Goal: Task Accomplishment & Management: Complete application form

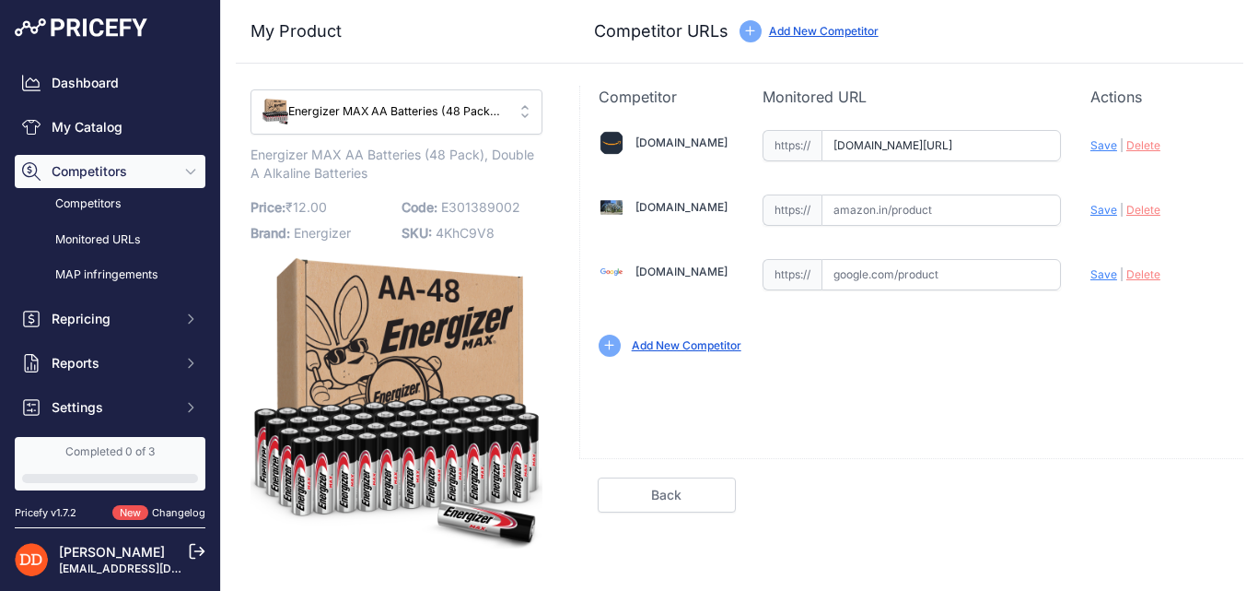
click at [437, 310] on img at bounding box center [397, 403] width 292 height 292
click at [525, 117] on button "Energizer MAX AA Batteries (48 Pack), Double A Alkaline Batteries" at bounding box center [397, 111] width 292 height 45
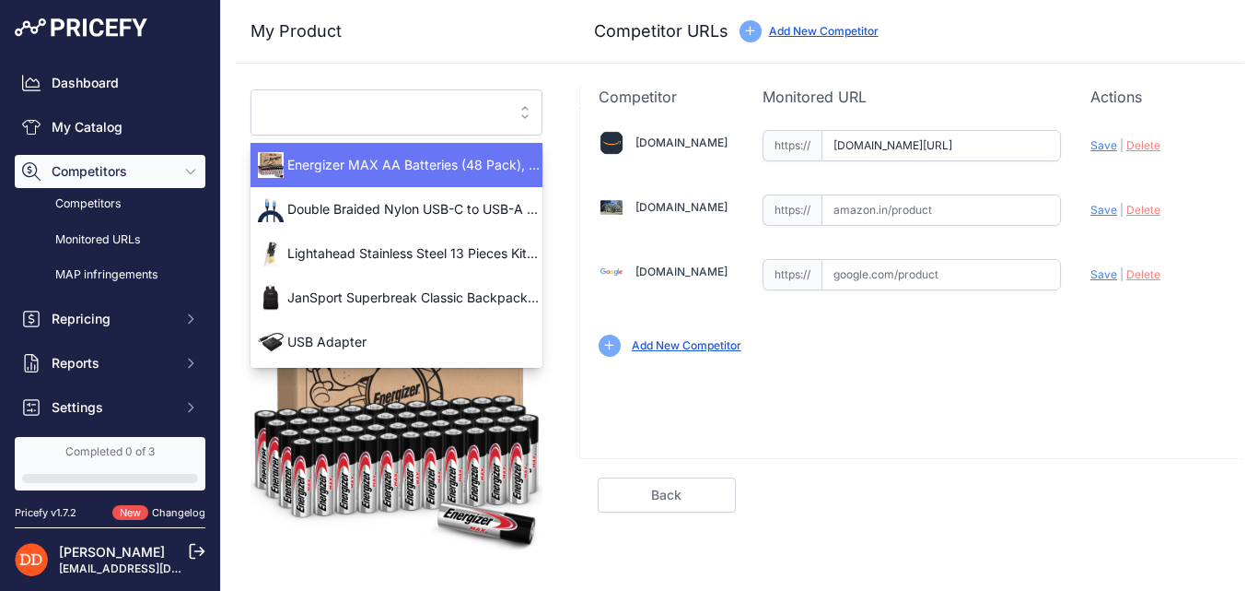
click at [525, 117] on button "Energizer MAX AA Batteries (48 Pack), Double A Alkaline Batteries" at bounding box center [397, 112] width 292 height 46
click at [467, 164] on span "Energizer MAX AA Batteries (48 Pack), Double A Alkaline Batteries" at bounding box center [397, 165] width 292 height 18
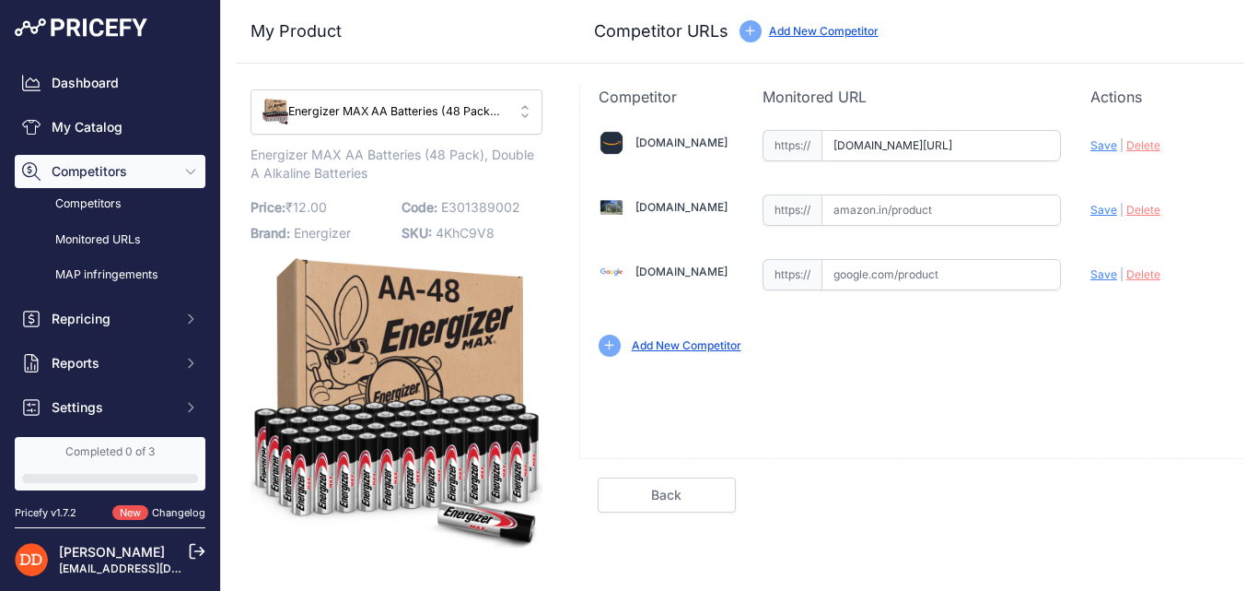
click at [790, 32] on link "Add New Competitor" at bounding box center [824, 31] width 110 height 14
drag, startPoint x: 252, startPoint y: 152, endPoint x: 389, endPoint y: 177, distance: 139.5
click at [389, 177] on p "Energizer MAX AA Batteries (48 Pack), Double A Alkaline Batteries Link" at bounding box center [397, 165] width 292 height 38
copy span "Energizer MAX AA Batteries (48 Pack), Double A Alkaline Batteries"
click at [960, 492] on div "Done" at bounding box center [997, 494] width 493 height 35
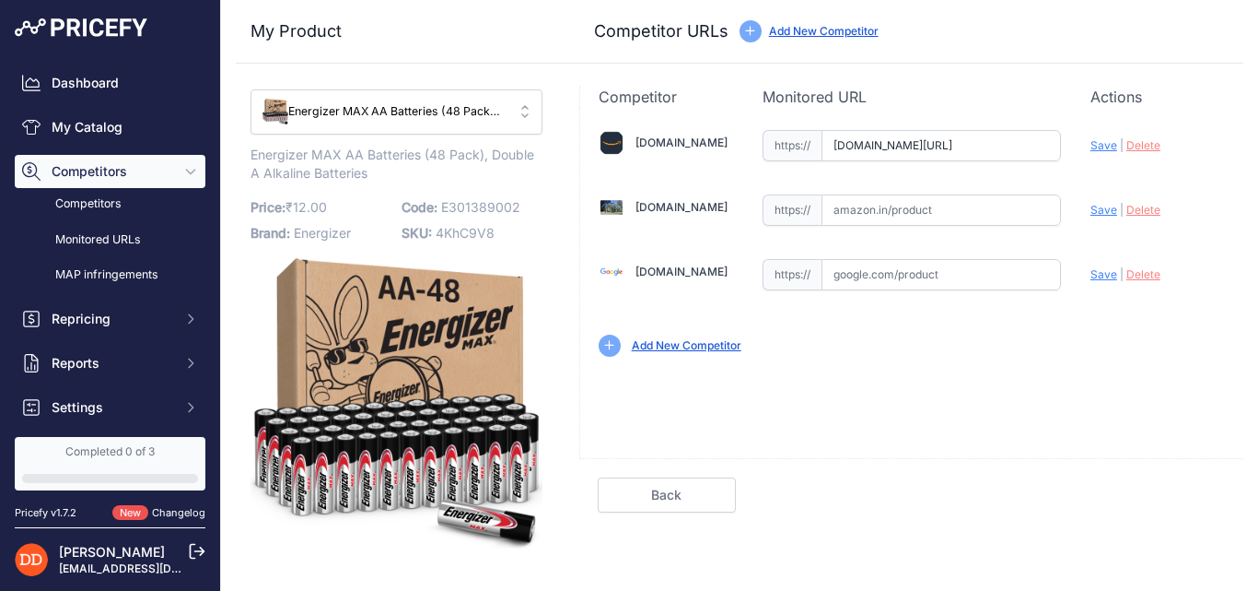
click at [1066, 18] on div "My Product Competitor URLs" at bounding box center [740, 32] width 1008 height 64
click at [901, 505] on div "Done" at bounding box center [997, 494] width 493 height 35
drag, startPoint x: 766, startPoint y: 95, endPoint x: 868, endPoint y: 93, distance: 102.3
click at [868, 93] on p "Monitored URL" at bounding box center [912, 97] width 298 height 22
copy p "Monitored URL"
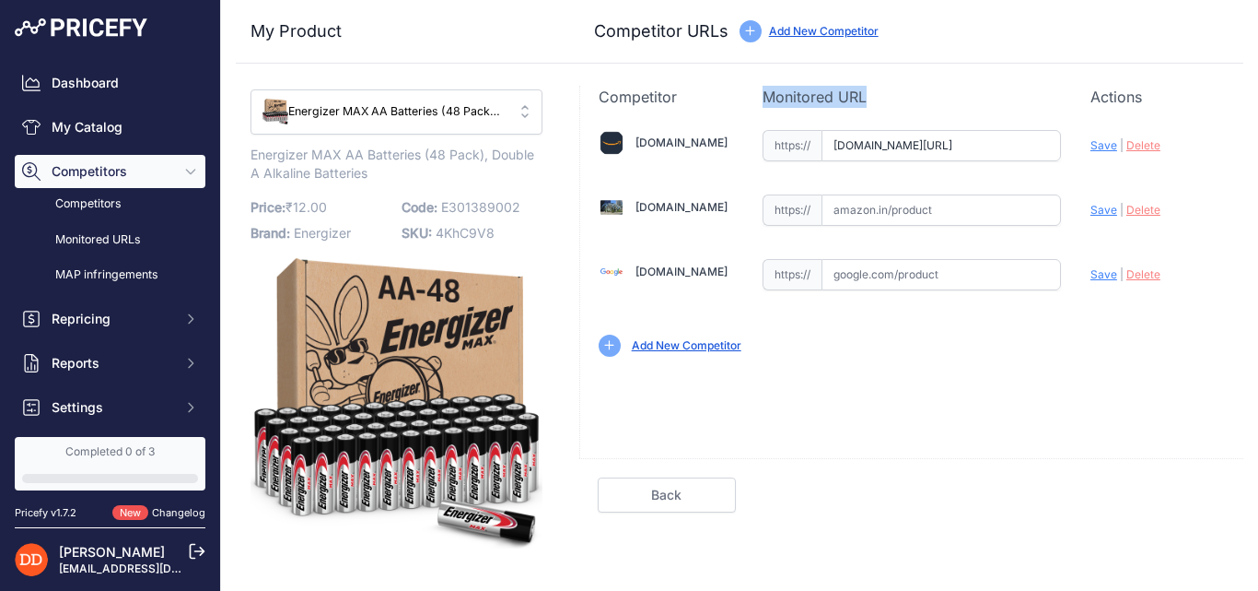
copy p "Monitored URL"
copy p "Actions"
drag, startPoint x: 1094, startPoint y: 100, endPoint x: 1179, endPoint y: 90, distance: 86.3
click at [1179, 90] on p "Actions" at bounding box center [1158, 97] width 135 height 22
copy p "Actions"
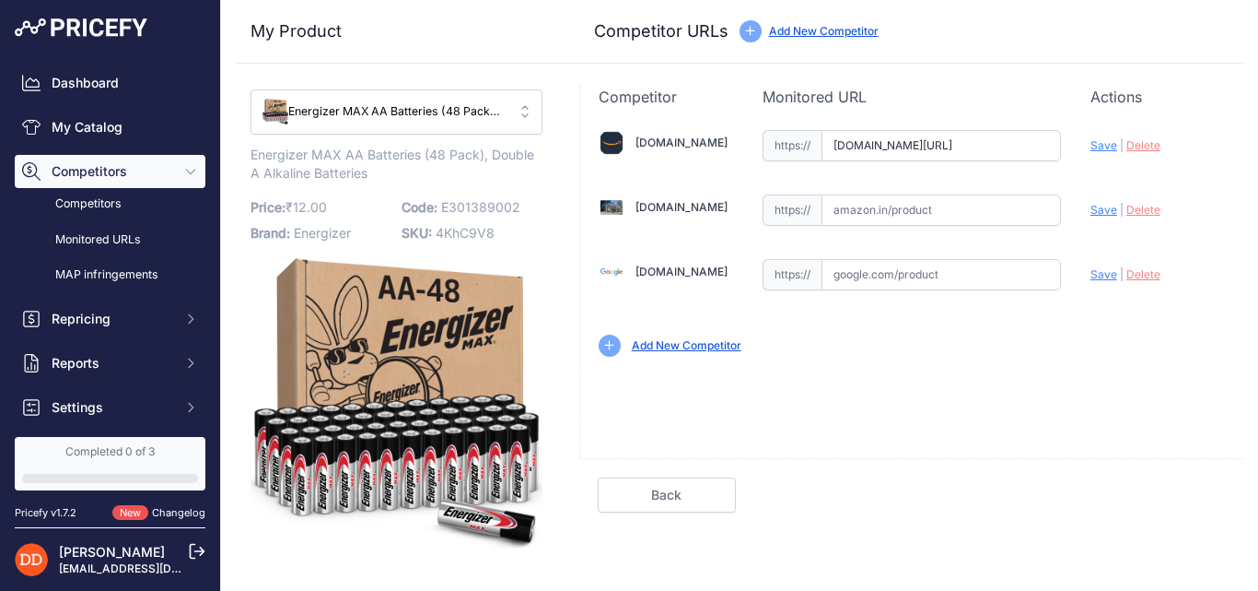
click at [611, 343] on icon at bounding box center [609, 344] width 10 height 11
click at [665, 345] on link "Add New Competitor" at bounding box center [687, 345] width 110 height 14
click at [787, 32] on link "Add New Competitor" at bounding box center [824, 31] width 110 height 14
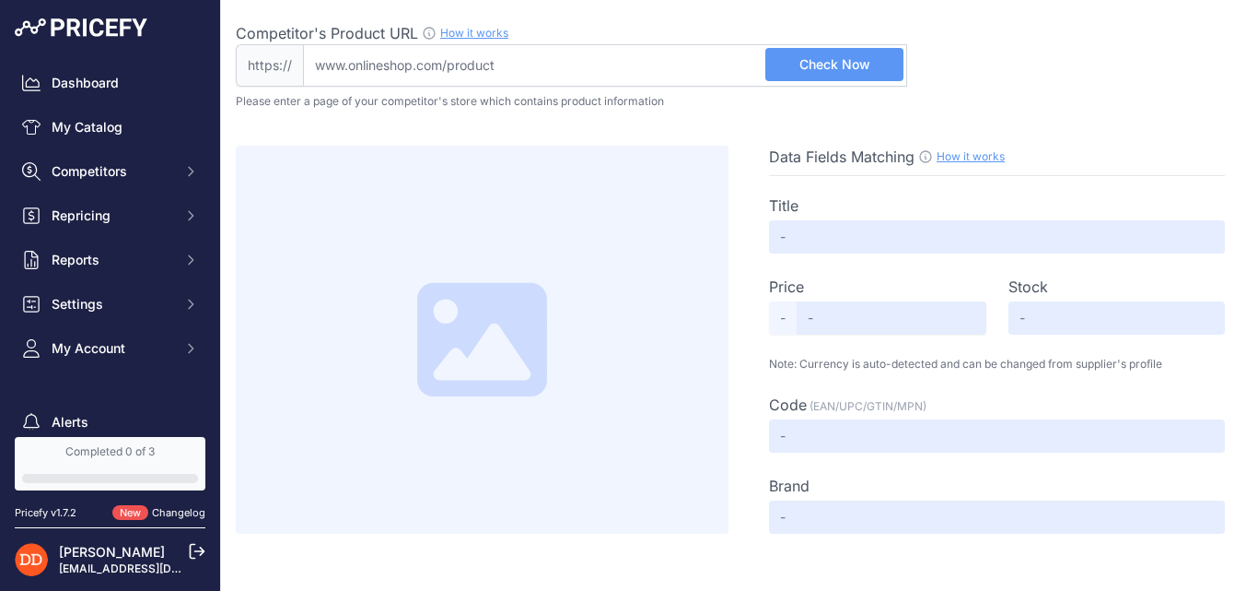
click at [947, 80] on div "Competitor's Product URL How it works In order to create your competitor's extr…" at bounding box center [740, 54] width 1008 height 64
click at [933, 240] on input "text" at bounding box center [997, 236] width 456 height 33
click at [860, 322] on input "text" at bounding box center [892, 317] width 190 height 33
click at [1061, 328] on input "text" at bounding box center [1117, 317] width 217 height 33
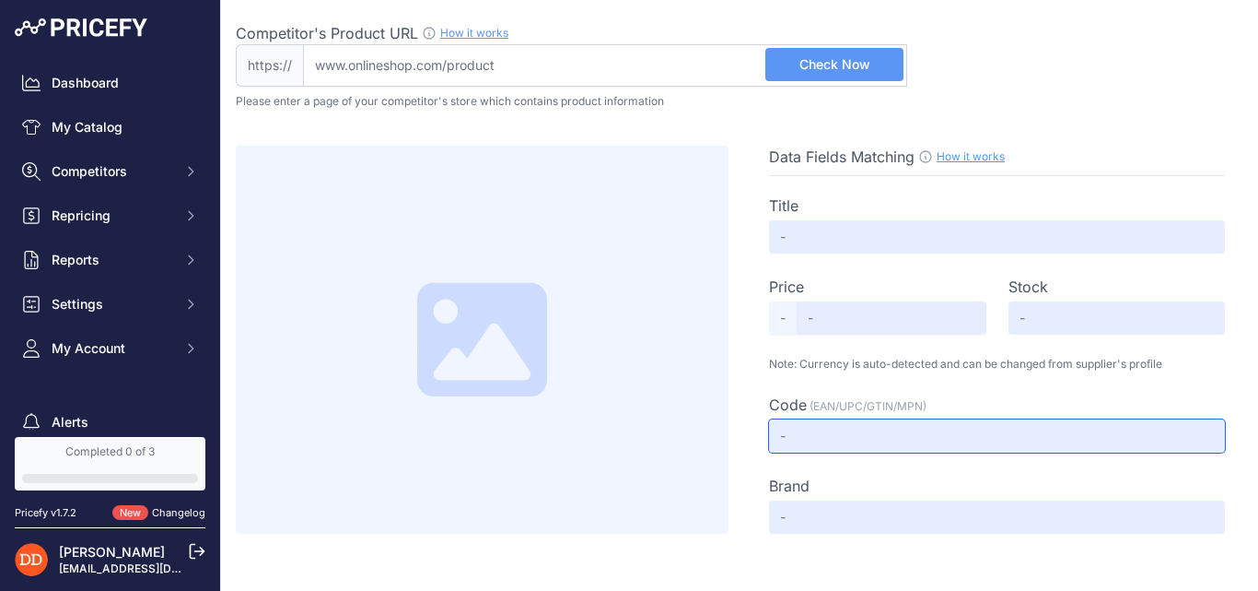
click at [910, 425] on input "text" at bounding box center [997, 435] width 456 height 33
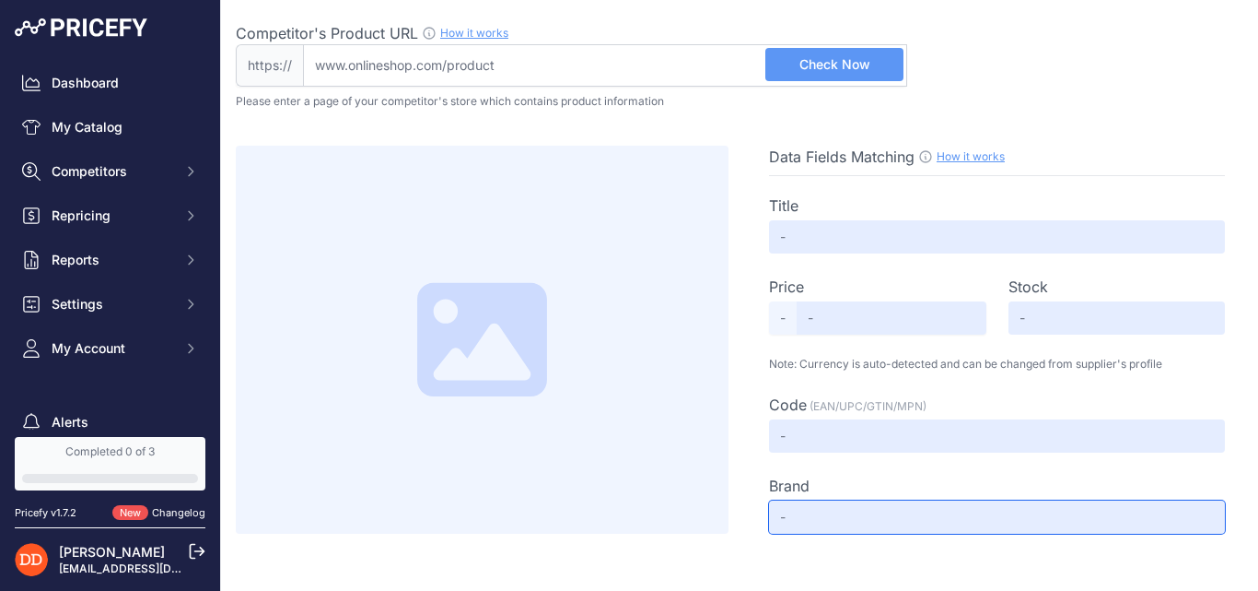
click at [871, 529] on input "text" at bounding box center [997, 516] width 456 height 33
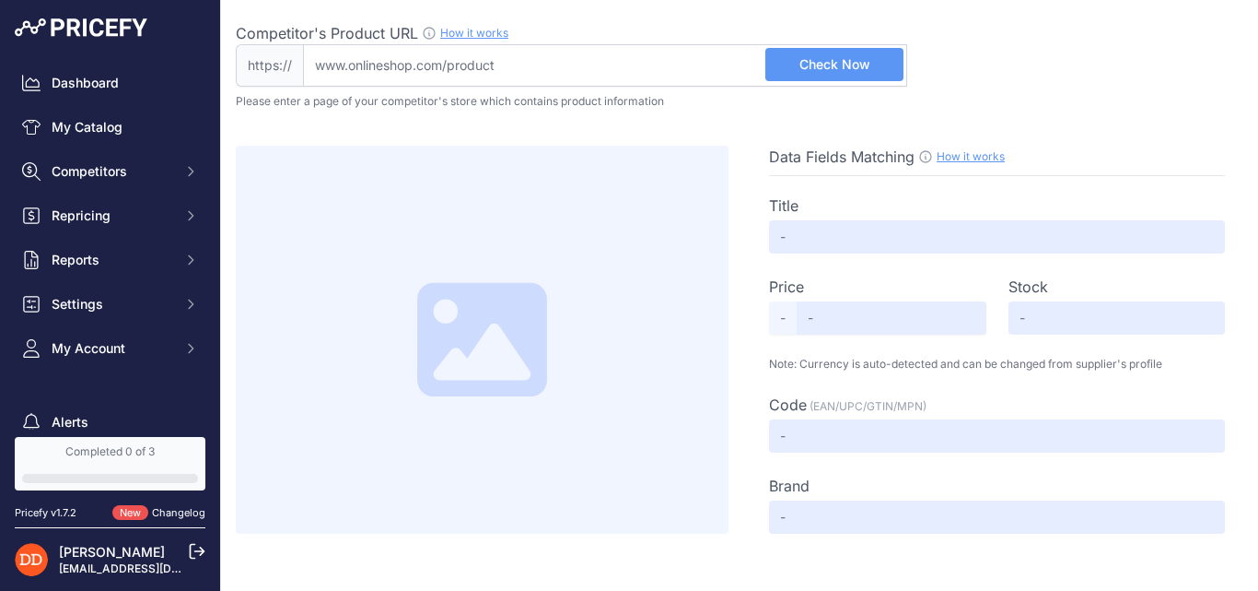
drag, startPoint x: 462, startPoint y: 345, endPoint x: 462, endPoint y: 438, distance: 92.1
click at [462, 438] on div at bounding box center [482, 340] width 493 height 388
drag, startPoint x: 461, startPoint y: 333, endPoint x: 523, endPoint y: 321, distance: 64.0
click at [523, 321] on icon at bounding box center [481, 339] width 129 height 113
click at [669, 207] on div at bounding box center [482, 340] width 493 height 388
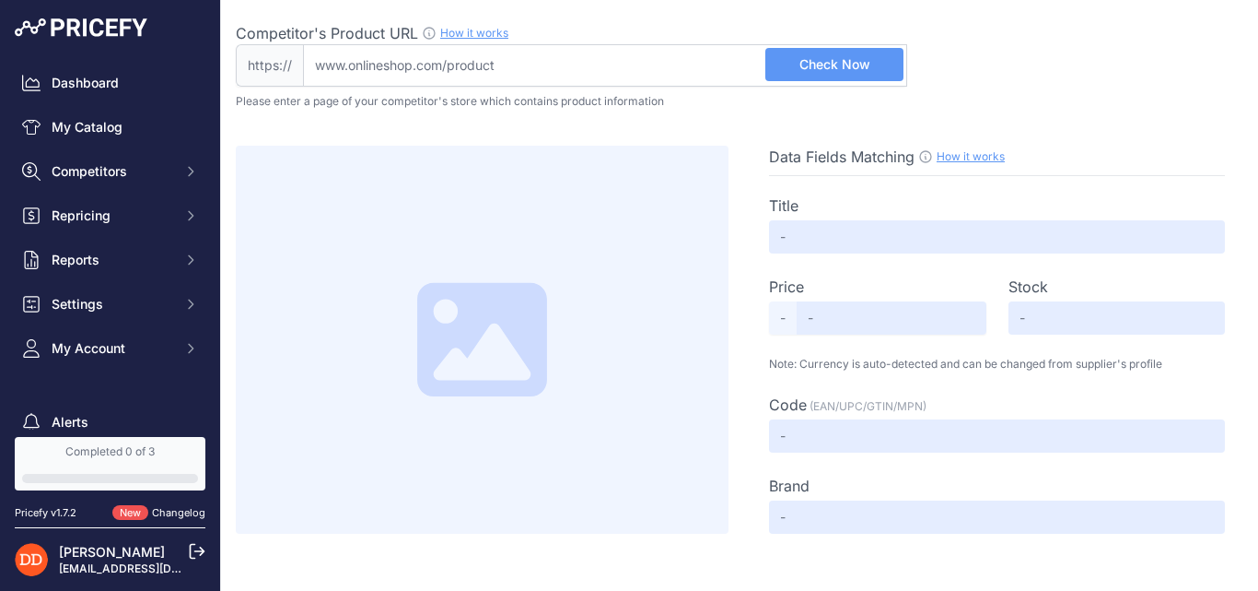
drag, startPoint x: 485, startPoint y: 365, endPoint x: 476, endPoint y: 431, distance: 66.8
click at [476, 431] on div at bounding box center [482, 340] width 493 height 388
drag, startPoint x: 485, startPoint y: 306, endPoint x: 554, endPoint y: 301, distance: 68.3
click at [554, 301] on icon at bounding box center [482, 339] width 164 height 129
click at [1178, 121] on div "Data Fields Matching How it works Use our Chrome APP to create a personalized s…" at bounding box center [740, 321] width 1008 height 425
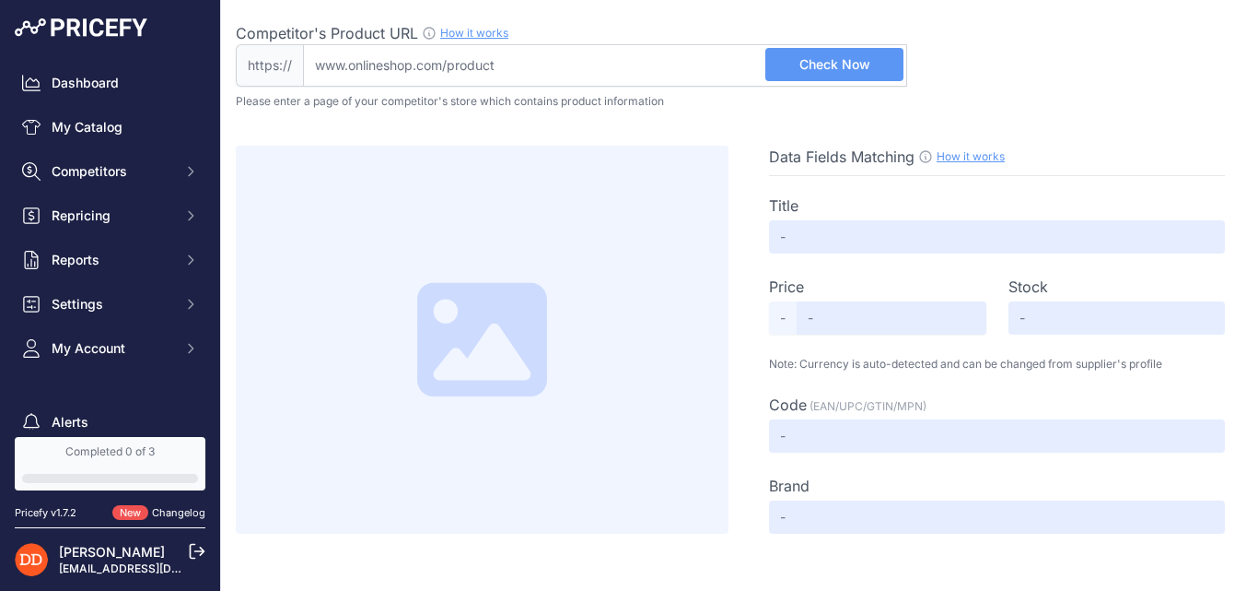
drag, startPoint x: 1158, startPoint y: 116, endPoint x: 1080, endPoint y: 18, distance: 125.9
click at [1080, 18] on div "Competitor's Product URL How it works In order to create your competitor's extr…" at bounding box center [740, 266] width 1008 height 533
drag, startPoint x: 529, startPoint y: 311, endPoint x: 516, endPoint y: 402, distance: 91.2
click at [516, 402] on icon at bounding box center [482, 339] width 164 height 129
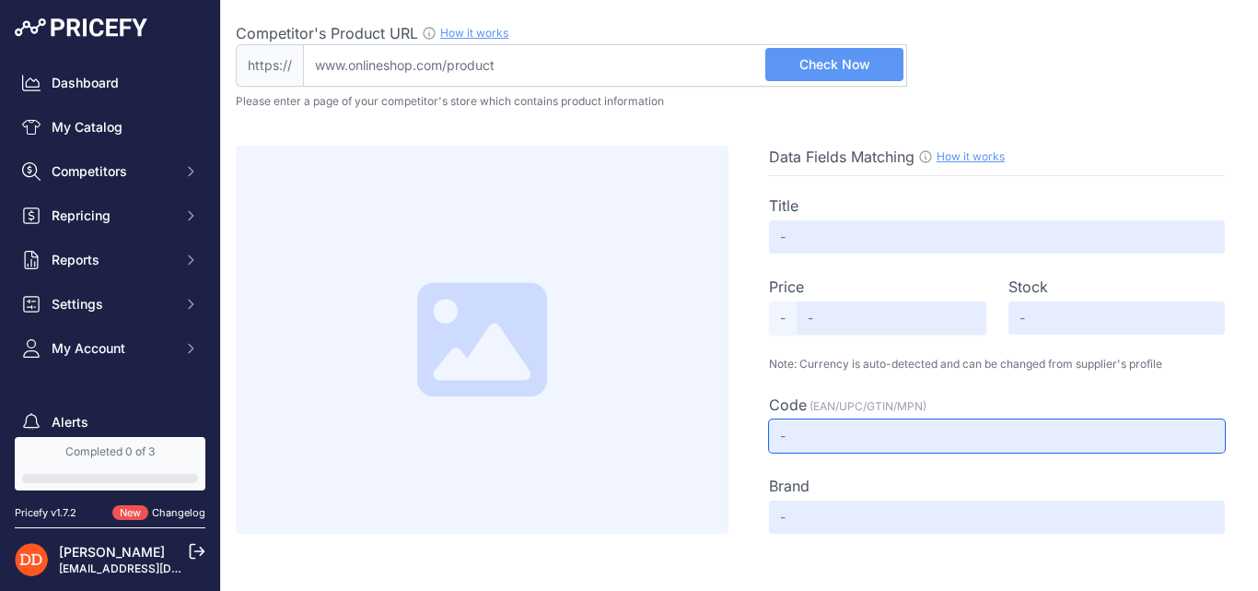
click at [788, 436] on input "text" at bounding box center [997, 435] width 456 height 33
click at [795, 435] on input "text" at bounding box center [997, 435] width 456 height 33
click at [819, 433] on input "text" at bounding box center [997, 435] width 456 height 33
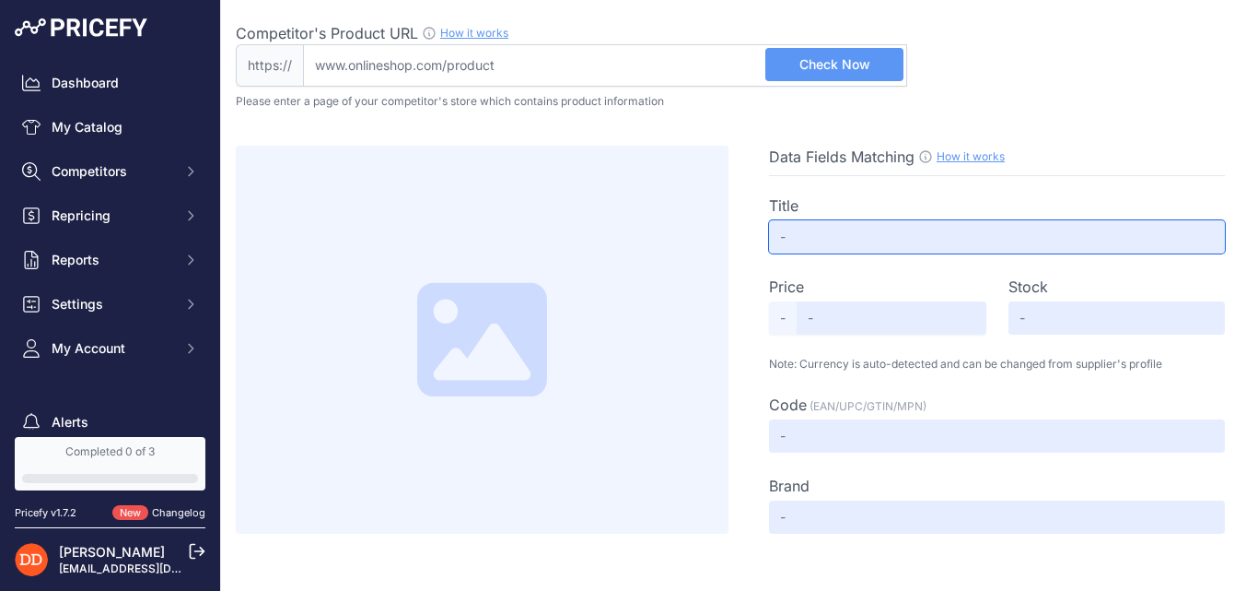
click at [844, 222] on input "text" at bounding box center [997, 236] width 456 height 33
click at [832, 247] on input "text" at bounding box center [997, 236] width 456 height 33
click at [788, 326] on span "-" at bounding box center [783, 317] width 28 height 33
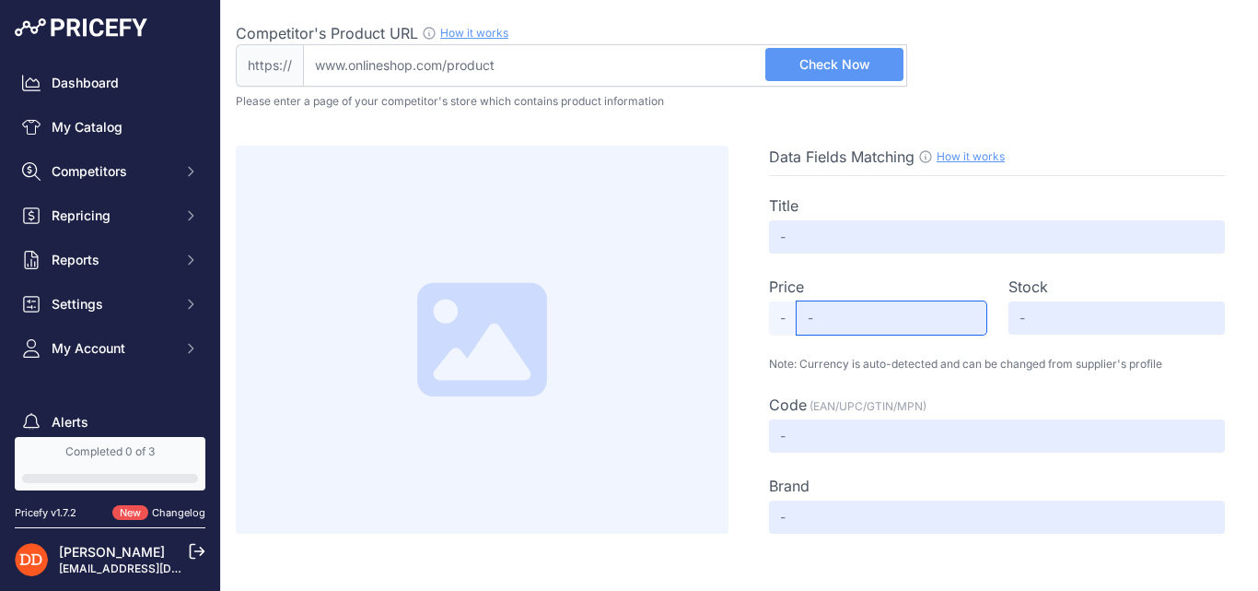
click at [813, 327] on input "text" at bounding box center [892, 317] width 190 height 33
click at [790, 311] on span "-" at bounding box center [783, 317] width 28 height 33
click at [787, 322] on span "-" at bounding box center [783, 317] width 28 height 33
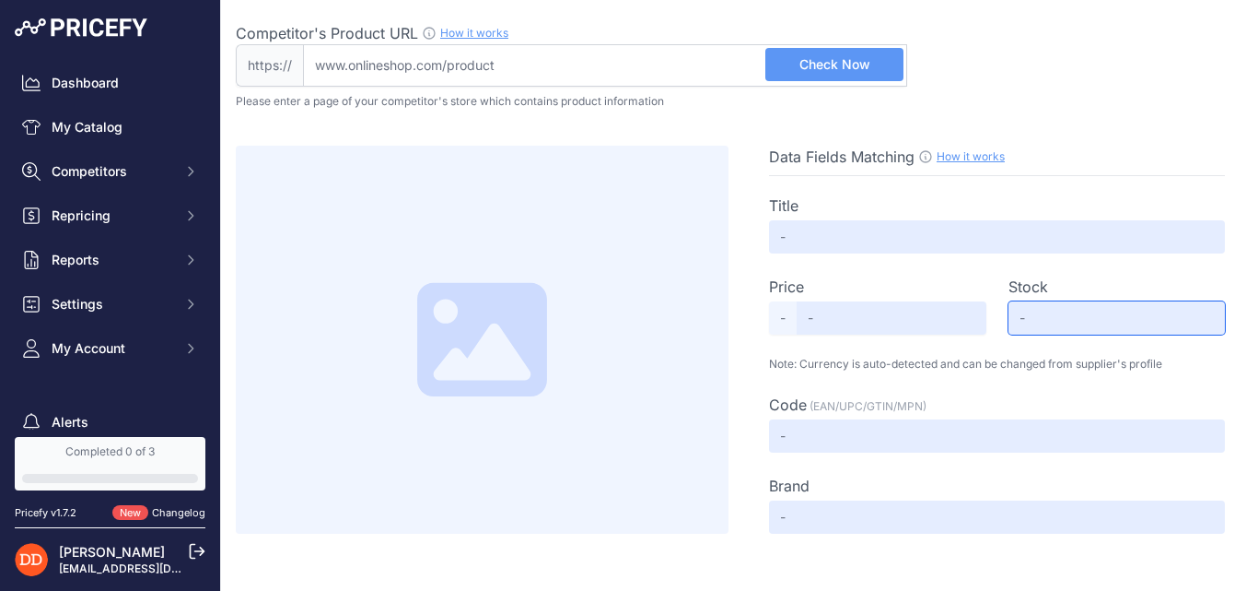
click at [1164, 333] on input "text" at bounding box center [1117, 317] width 217 height 33
click at [1000, 454] on div "Title Price Select Info - Stock" at bounding box center [997, 354] width 456 height 357
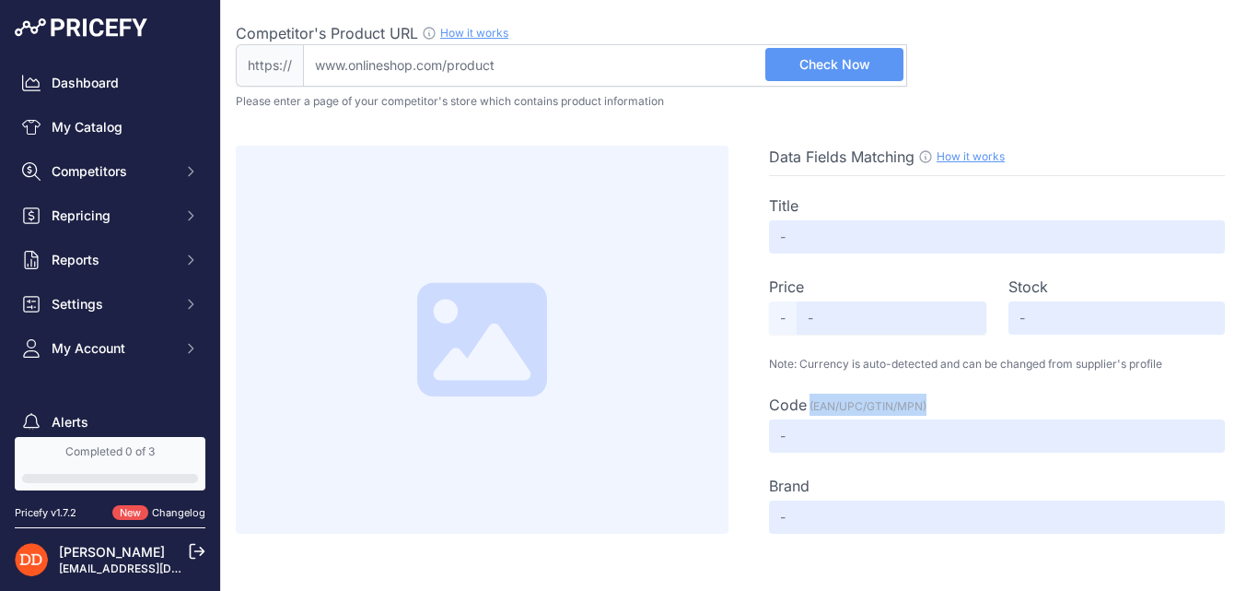
drag, startPoint x: 812, startPoint y: 406, endPoint x: 929, endPoint y: 408, distance: 117.0
click at [929, 408] on div "Code (EAN/UPC/GTIN/MPN) Select Info" at bounding box center [997, 404] width 456 height 22
click at [1149, 83] on div "Competitor's Product URL How it works In order to create your competitor's extr…" at bounding box center [740, 54] width 1008 height 64
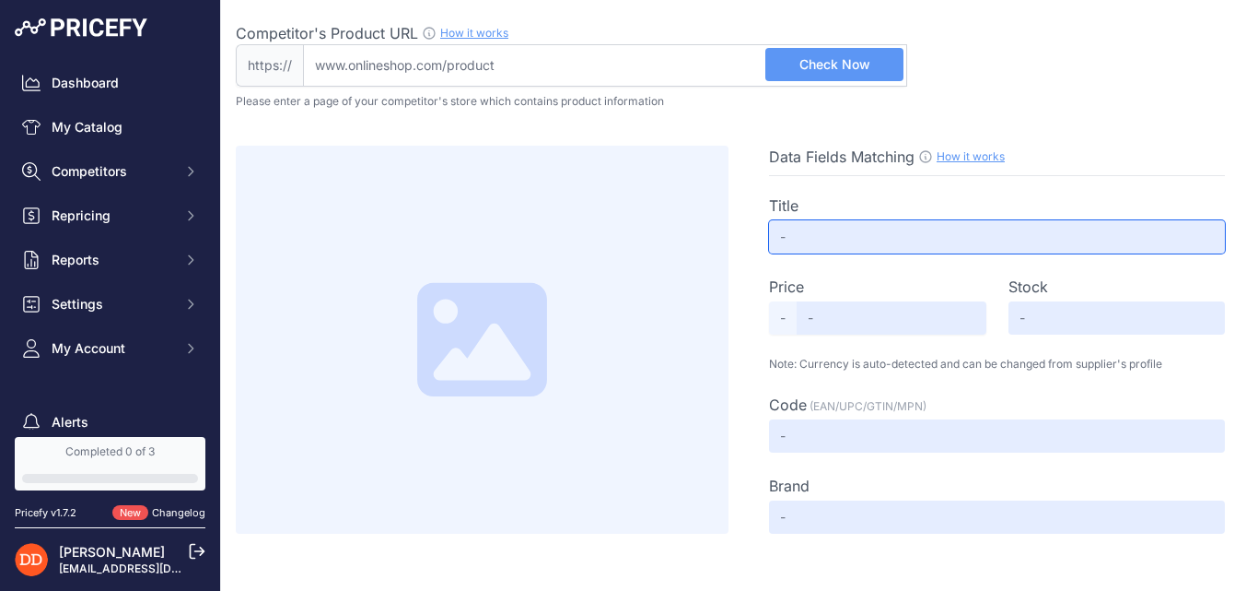
click at [880, 235] on input "text" at bounding box center [997, 236] width 456 height 33
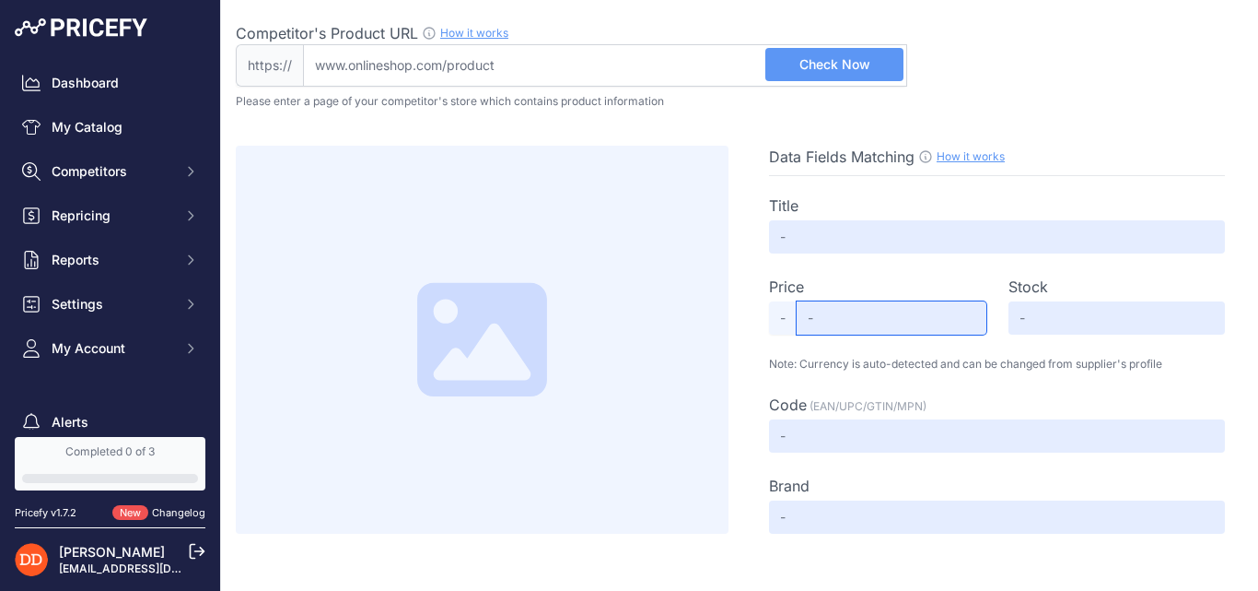
click at [824, 324] on input "text" at bounding box center [892, 317] width 190 height 33
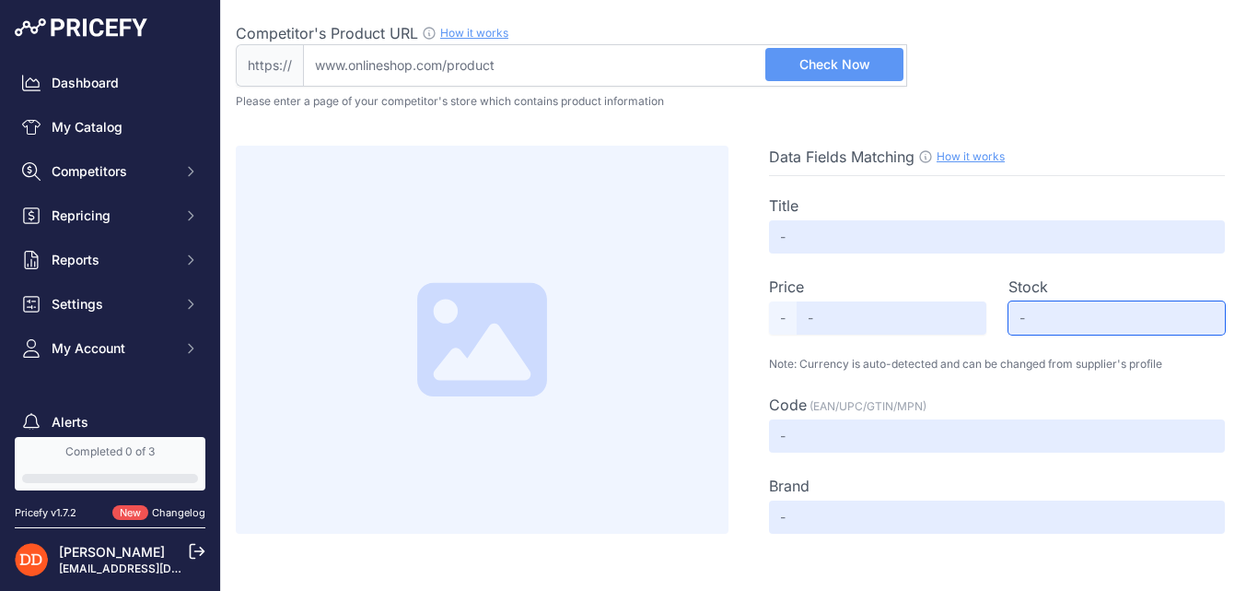
click at [1145, 328] on input "text" at bounding box center [1117, 317] width 217 height 33
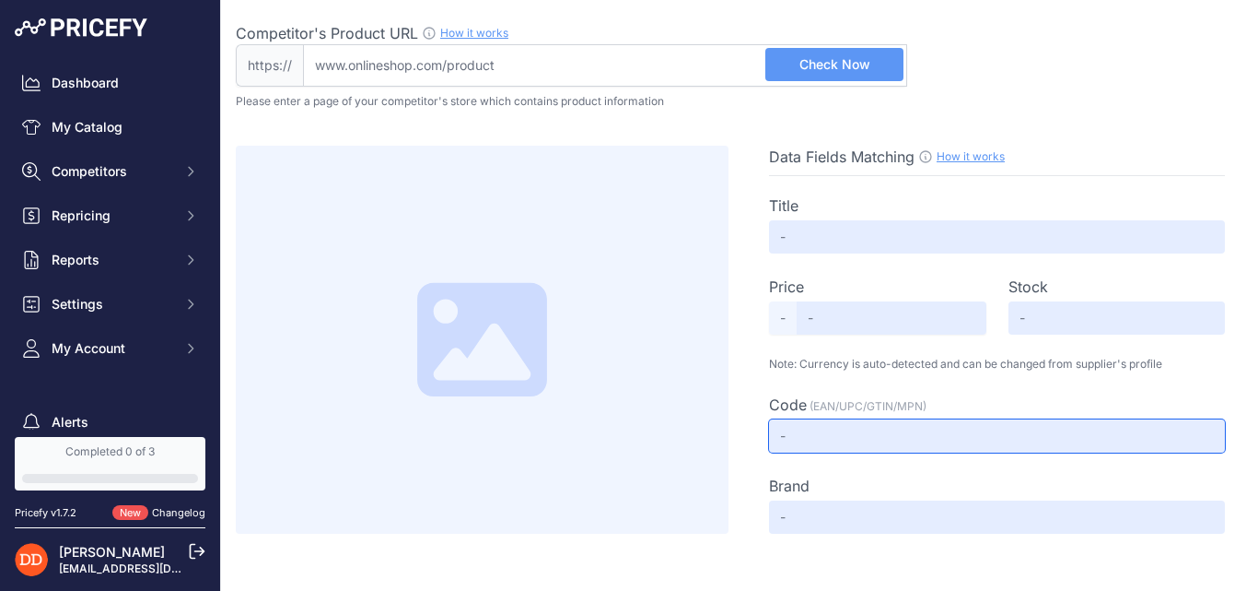
click at [882, 441] on input "text" at bounding box center [997, 435] width 456 height 33
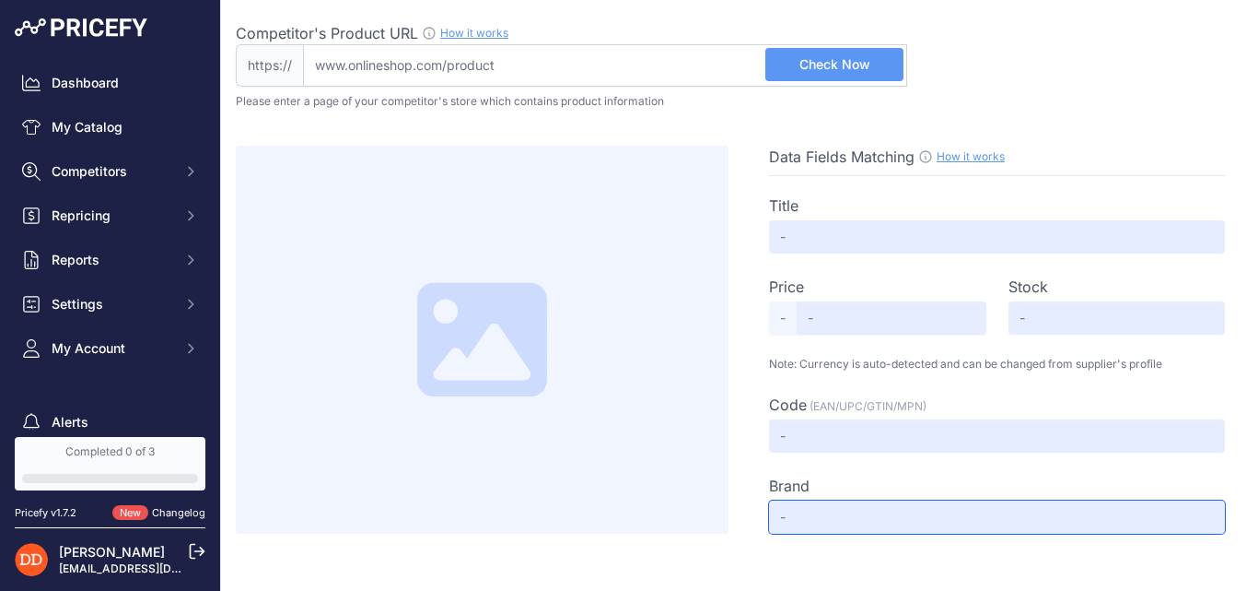
click at [869, 525] on input "text" at bounding box center [997, 516] width 456 height 33
drag, startPoint x: 778, startPoint y: 517, endPoint x: 795, endPoint y: 515, distance: 16.7
click at [795, 515] on input "text" at bounding box center [997, 516] width 456 height 33
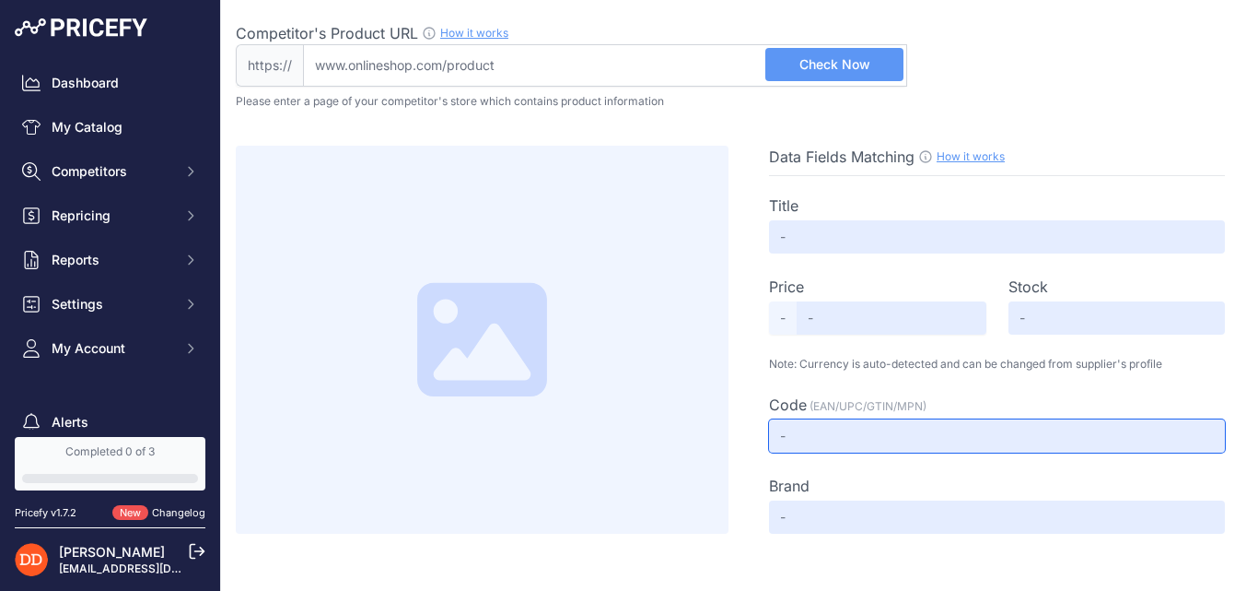
click at [784, 439] on input "text" at bounding box center [997, 435] width 456 height 33
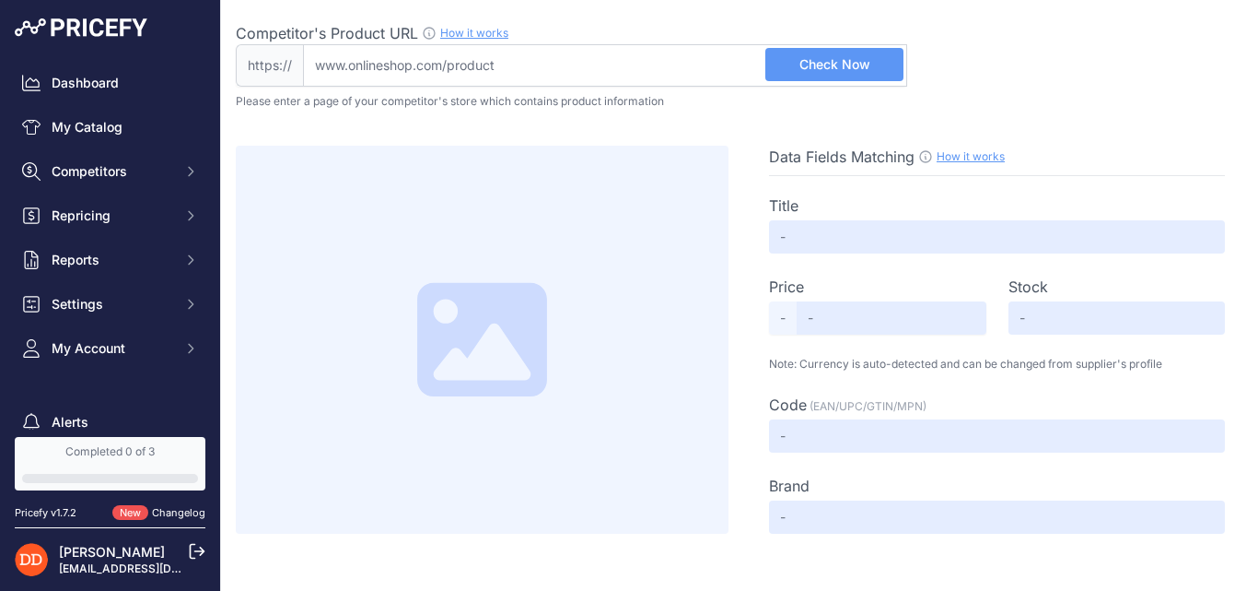
click at [786, 319] on span "-" at bounding box center [783, 317] width 28 height 33
click at [805, 319] on input "text" at bounding box center [892, 317] width 190 height 33
drag, startPoint x: 250, startPoint y: 68, endPoint x: 293, endPoint y: 67, distance: 43.3
click at [293, 67] on span "https://" at bounding box center [269, 65] width 67 height 42
